Goal: Task Accomplishment & Management: Manage account settings

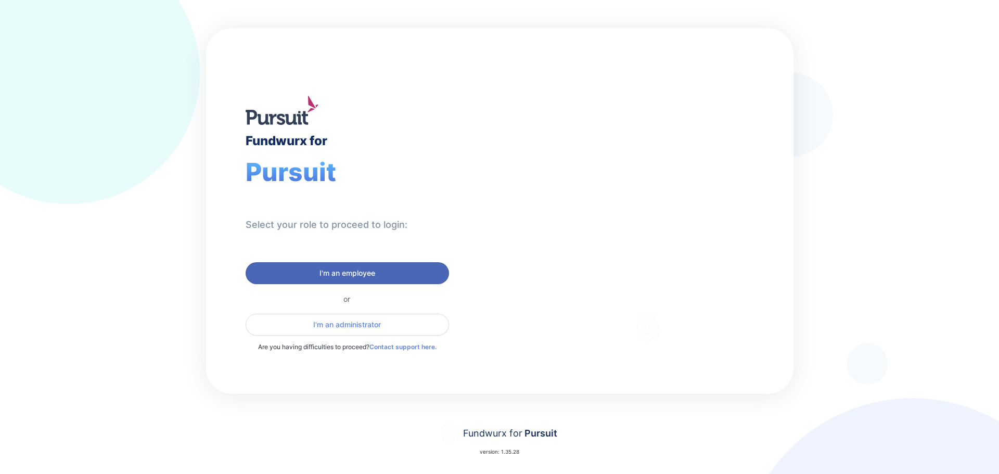
click at [368, 268] on span "I'm an employee" at bounding box center [347, 273] width 56 height 10
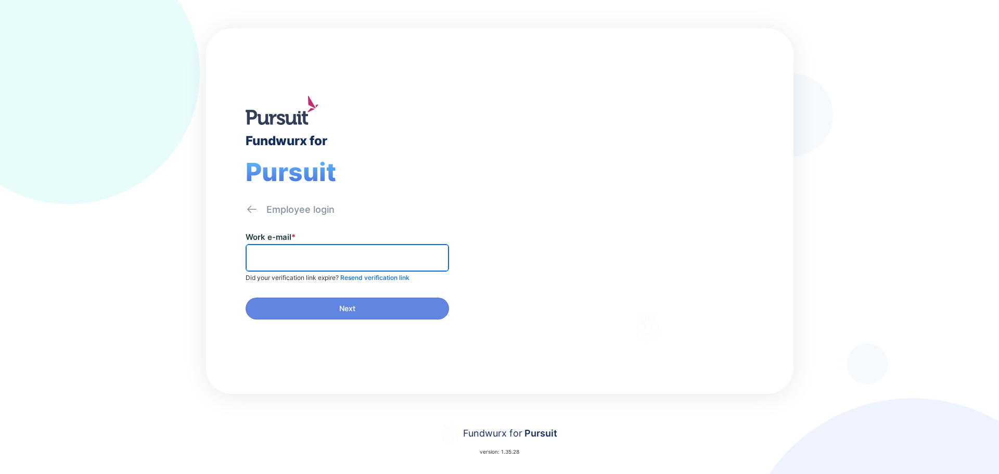
click at [374, 264] on input "text" at bounding box center [347, 258] width 194 height 16
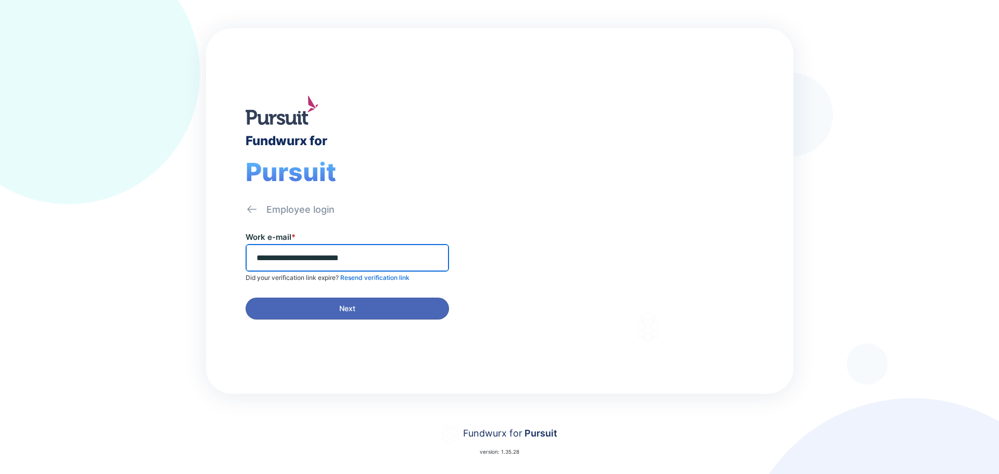
type input "**********"
click at [341, 307] on span "Next" at bounding box center [347, 308] width 16 height 10
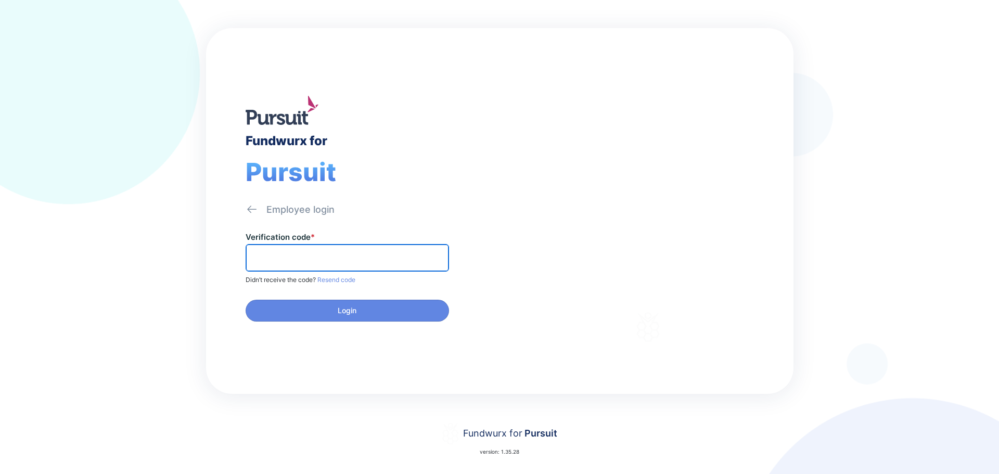
click at [352, 259] on input "text" at bounding box center [347, 258] width 194 height 16
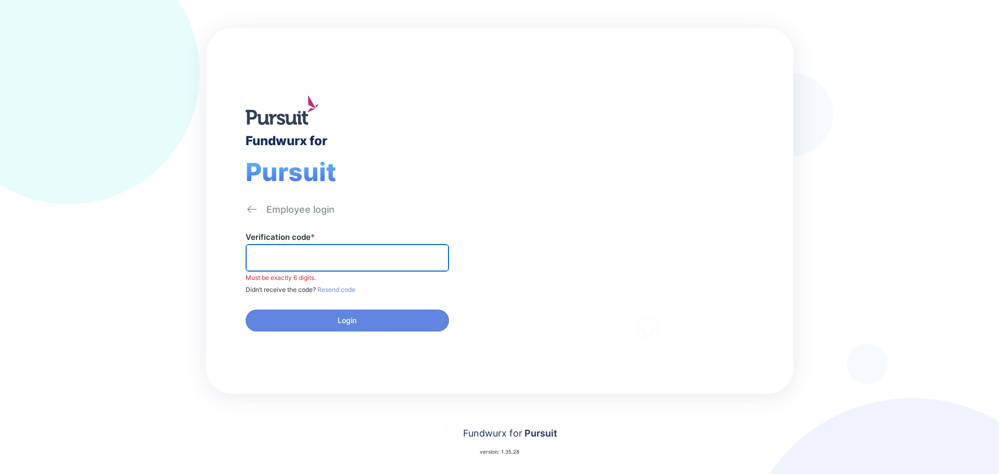
click at [366, 254] on input "text" at bounding box center [347, 258] width 194 height 16
paste input "******"
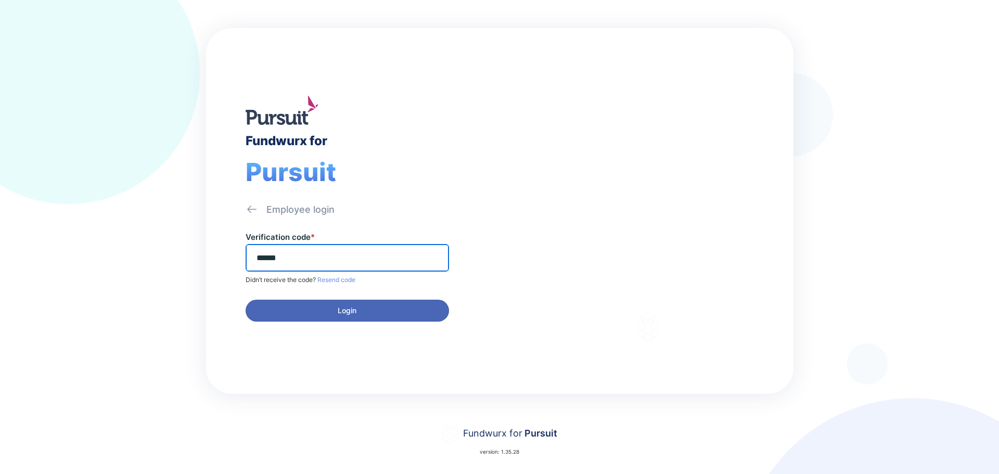
type input "******"
click at [343, 308] on span "Login" at bounding box center [347, 310] width 19 height 10
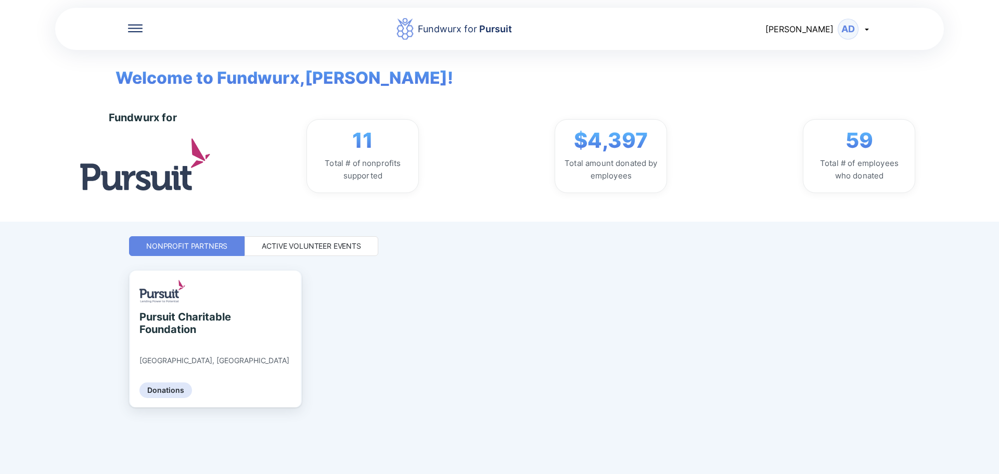
click at [138, 25] on icon at bounding box center [135, 24] width 15 height 1
click at [170, 69] on div "Home" at bounding box center [204, 61] width 152 height 29
click at [168, 47] on div "Home" at bounding box center [204, 61] width 152 height 29
click at [574, 337] on div "Pursuit Charitable Foundation [GEOGRAPHIC_DATA], [GEOGRAPHIC_DATA] Donations" at bounding box center [499, 361] width 741 height 181
click at [329, 248] on div "Active Volunteer Events" at bounding box center [311, 246] width 99 height 10
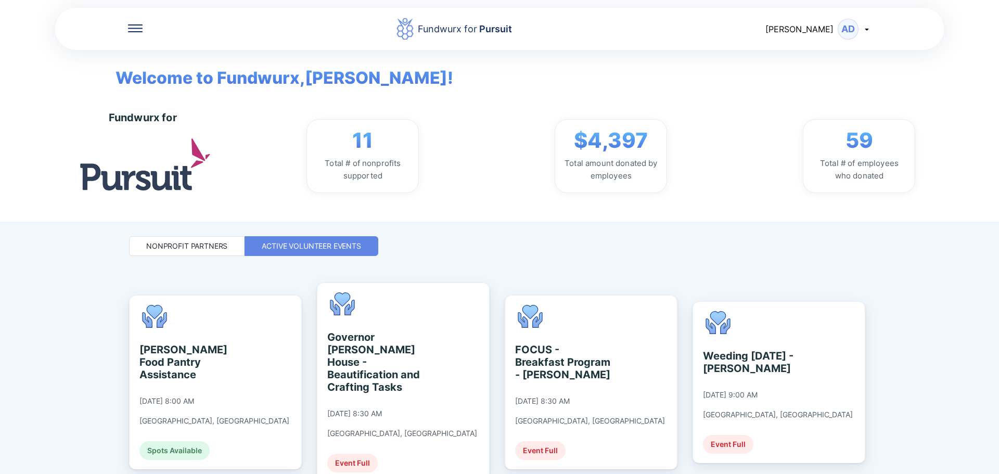
click at [866, 26] on icon at bounding box center [866, 29] width 8 height 8
click at [511, 44] on div "Fundwurx for Pursuit [PERSON_NAME] AD My profile Log out" at bounding box center [499, 29] width 888 height 44
